Goal: Task Accomplishment & Management: Manage account settings

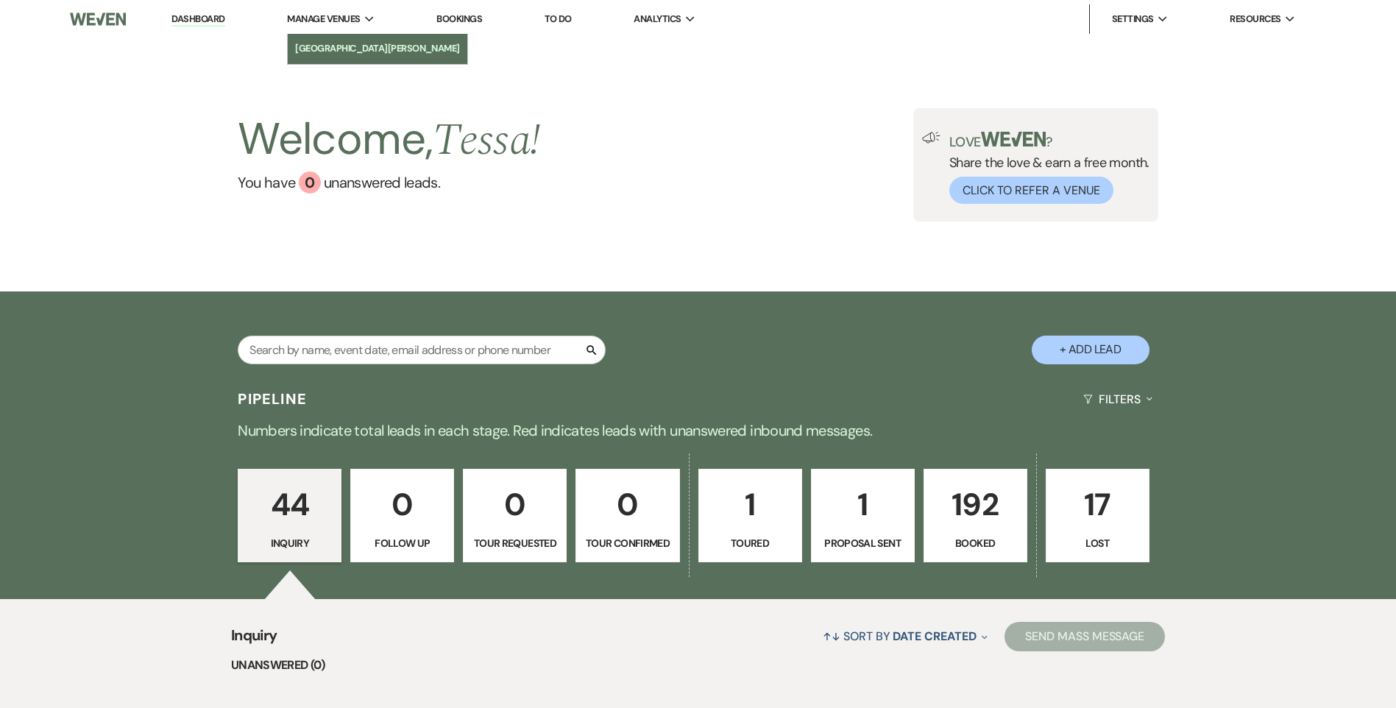
click at [329, 46] on li "[GEOGRAPHIC_DATA][PERSON_NAME]" at bounding box center [377, 48] width 165 height 15
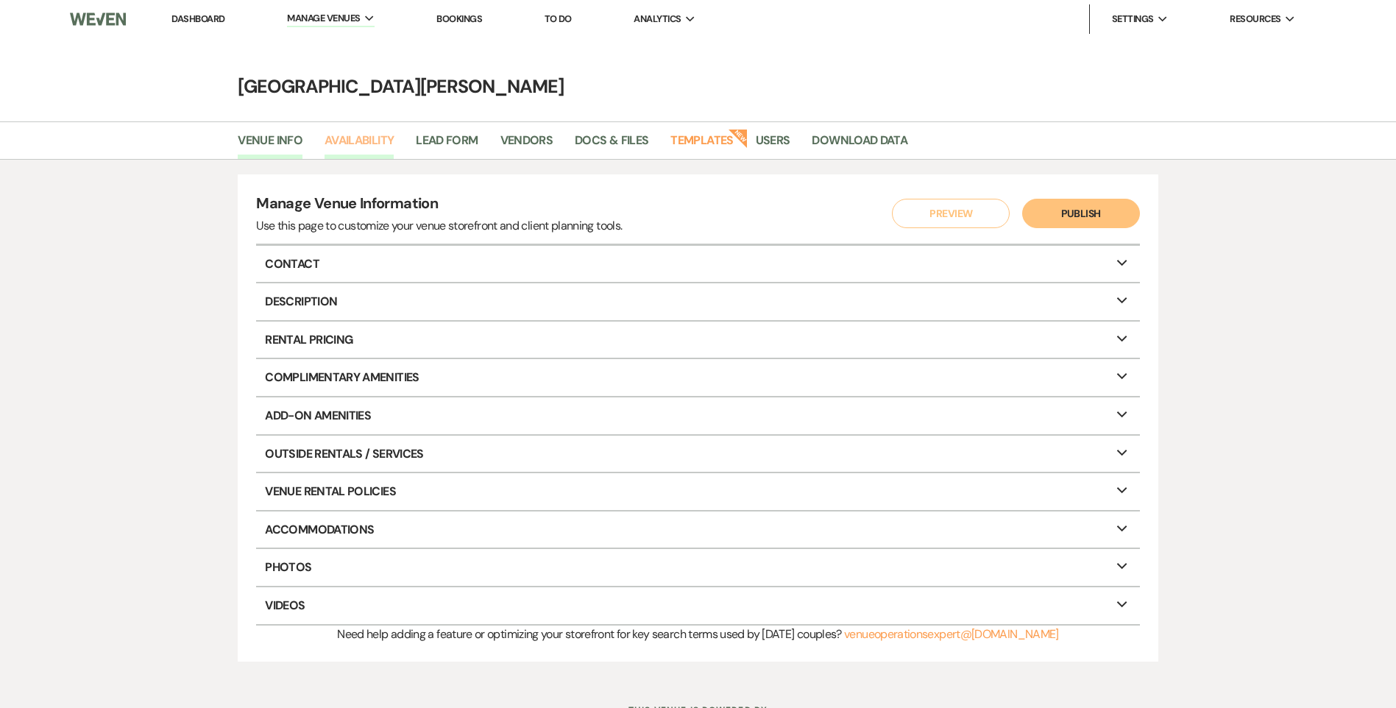
click at [374, 133] on link "Availability" at bounding box center [359, 145] width 69 height 28
select select "3"
select select "2026"
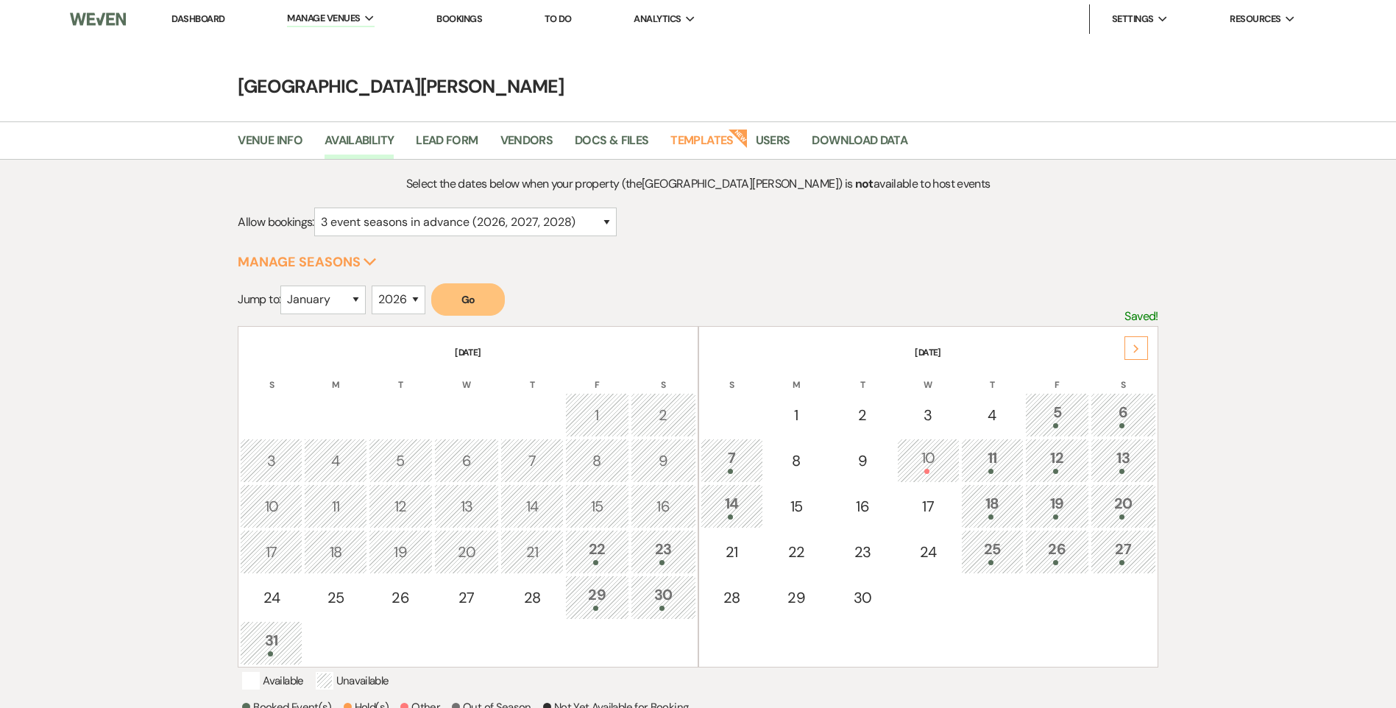
drag, startPoint x: 266, startPoint y: 635, endPoint x: 309, endPoint y: 624, distance: 44.1
click at [266, 635] on div "31" at bounding box center [271, 642] width 46 height 27
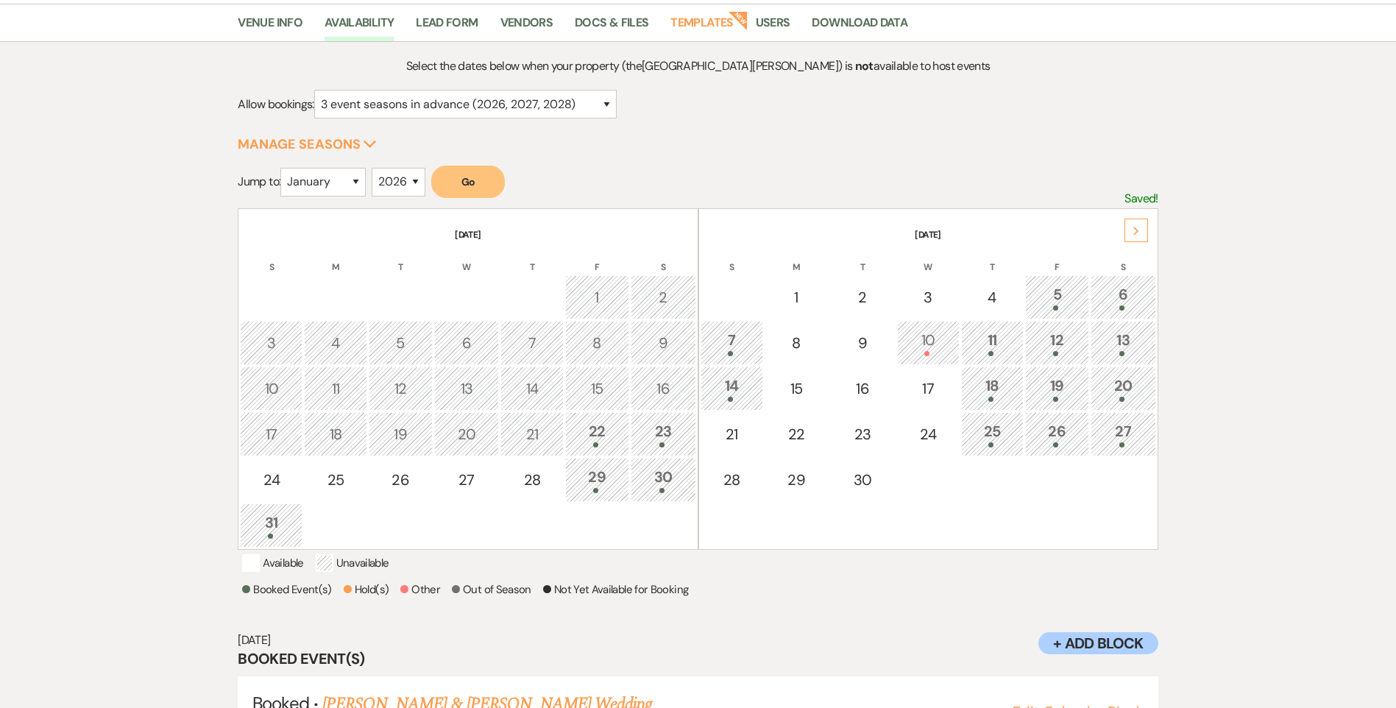
scroll to position [317, 0]
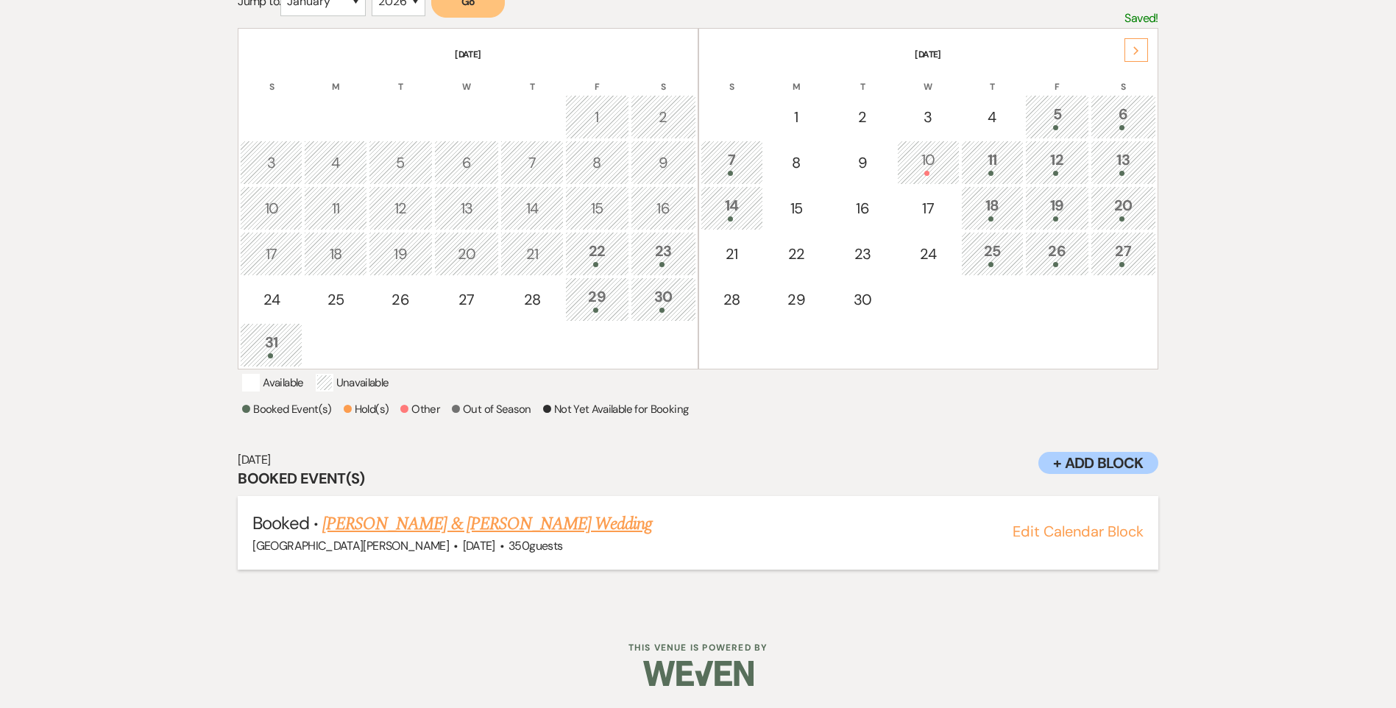
click at [442, 519] on link "[PERSON_NAME] & [PERSON_NAME] Wedding" at bounding box center [487, 524] width 330 height 26
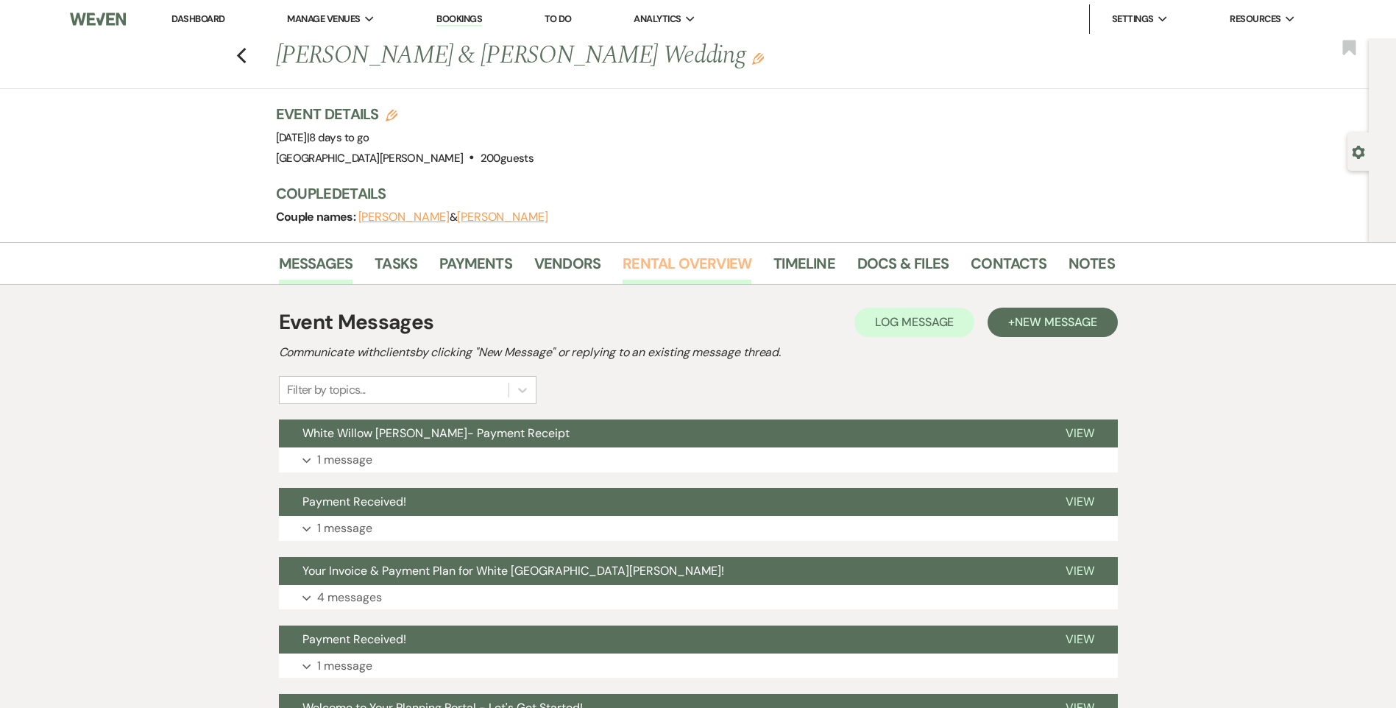
click at [652, 273] on link "Rental Overview" at bounding box center [687, 268] width 129 height 32
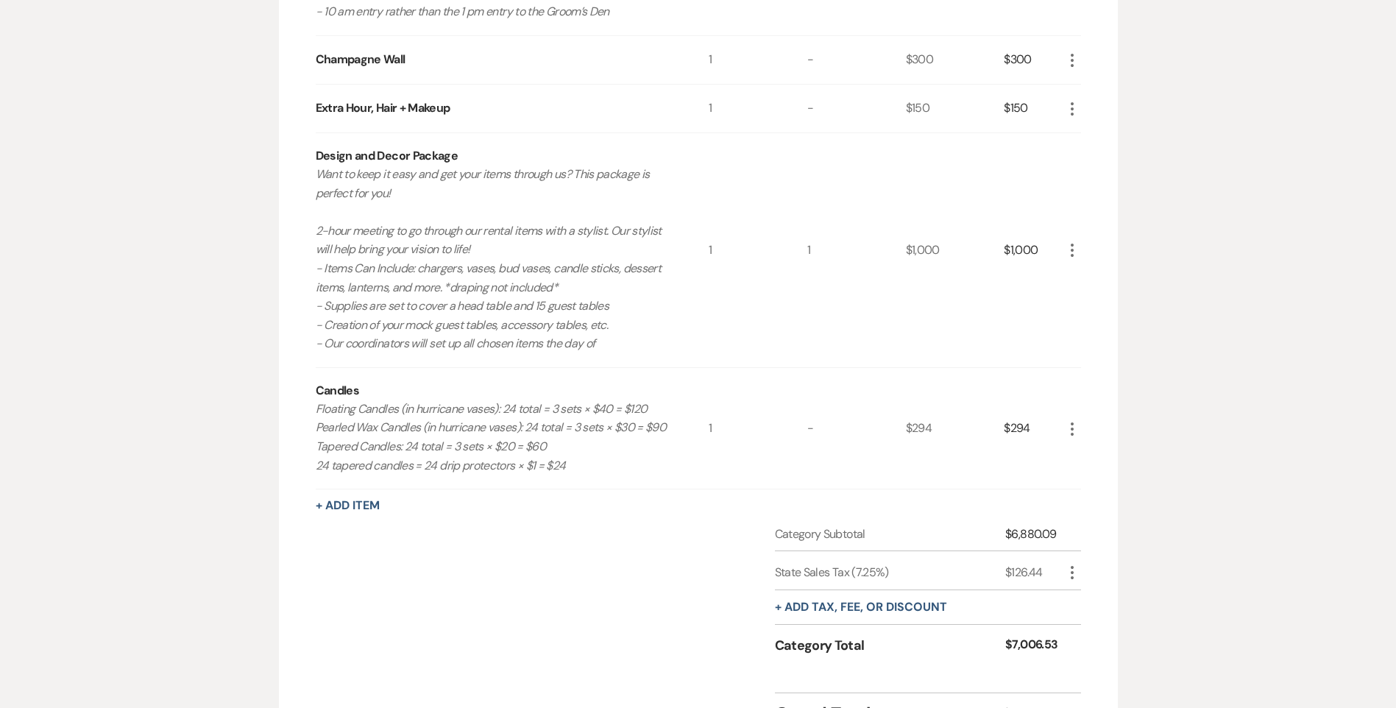
scroll to position [368, 0]
